Goal: Task Accomplishment & Management: Use online tool/utility

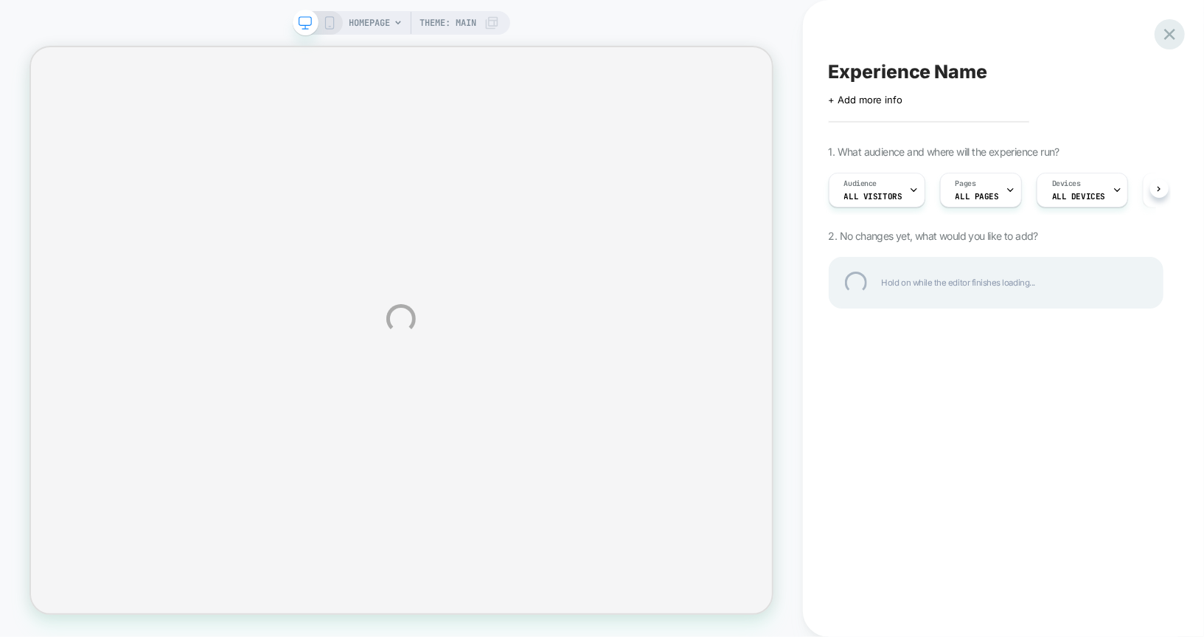
click at [1175, 32] on div at bounding box center [1170, 34] width 30 height 30
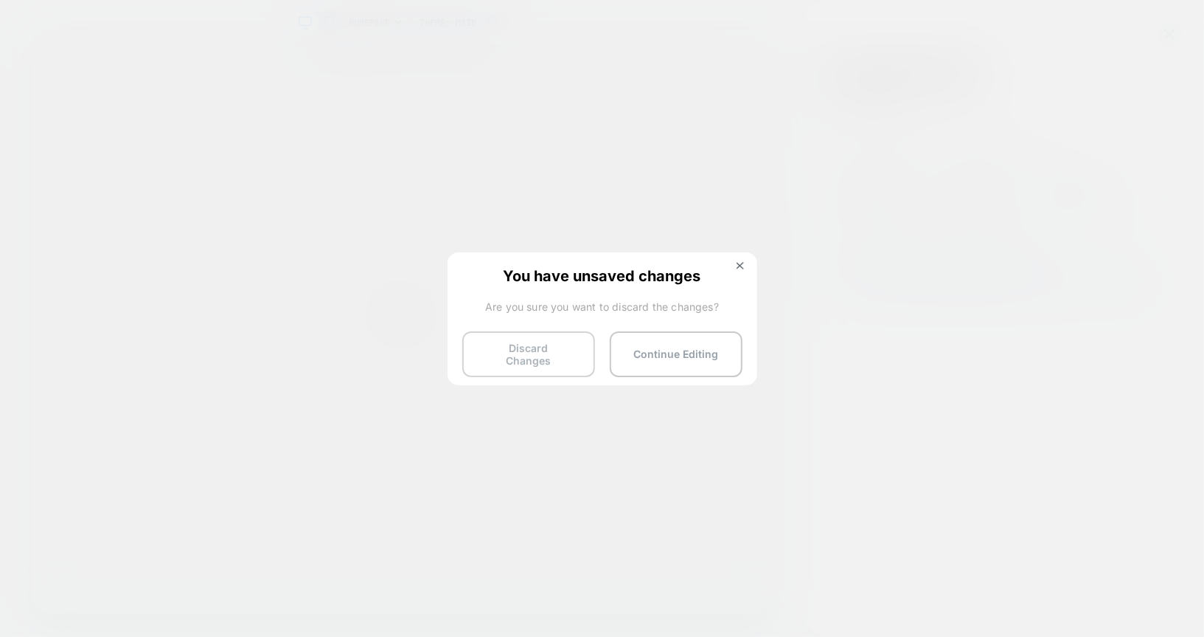
click at [532, 343] on button "Discard Changes" at bounding box center [528, 354] width 133 height 46
